Goal: Find contact information: Find contact information

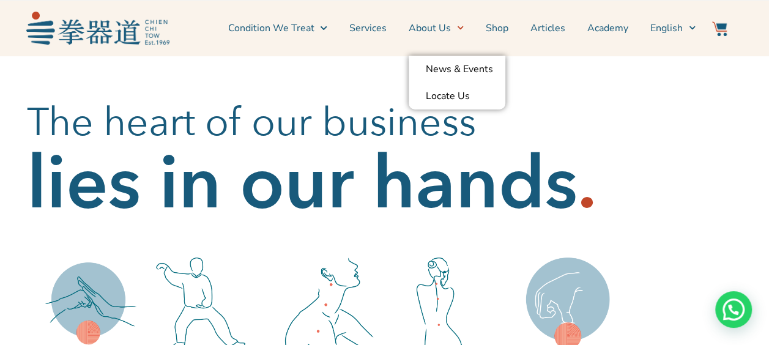
click at [438, 31] on link "About Us" at bounding box center [435, 28] width 55 height 31
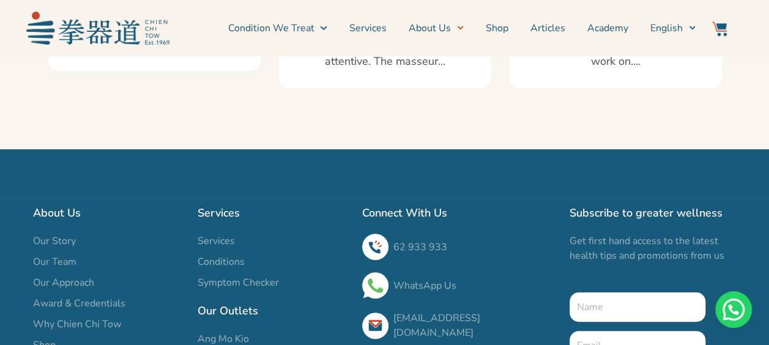
scroll to position [2460, 0]
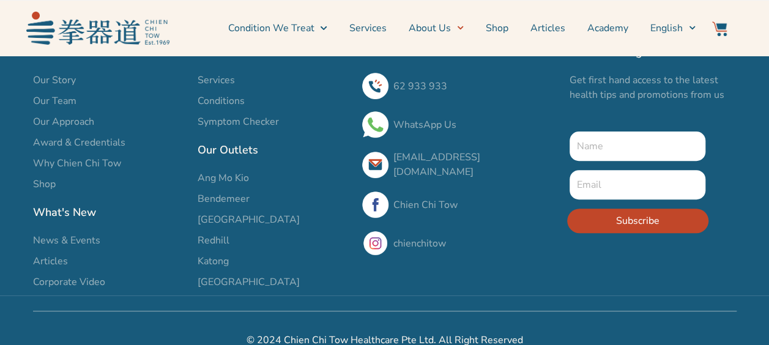
scroll to position [2460, 0]
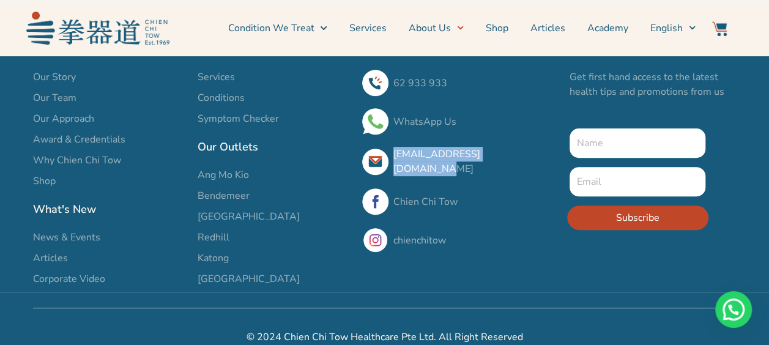
drag, startPoint x: 525, startPoint y: 142, endPoint x: 395, endPoint y: 144, distance: 129.6
click at [395, 147] on h3 "[EMAIL_ADDRESS][DOMAIN_NAME]" at bounding box center [475, 161] width 164 height 29
copy link "[EMAIL_ADDRESS][DOMAIN_NAME]"
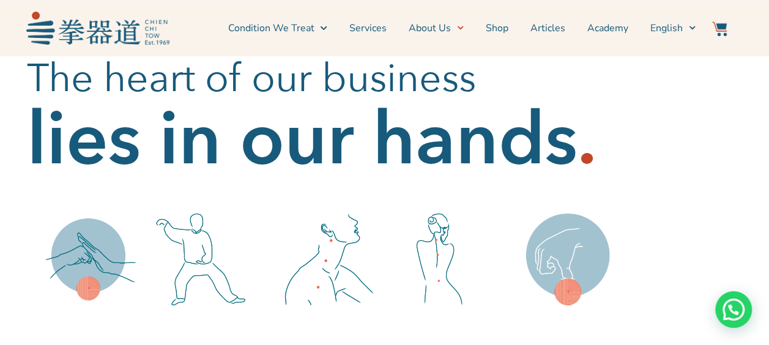
scroll to position [0, 0]
